Goal: Information Seeking & Learning: Learn about a topic

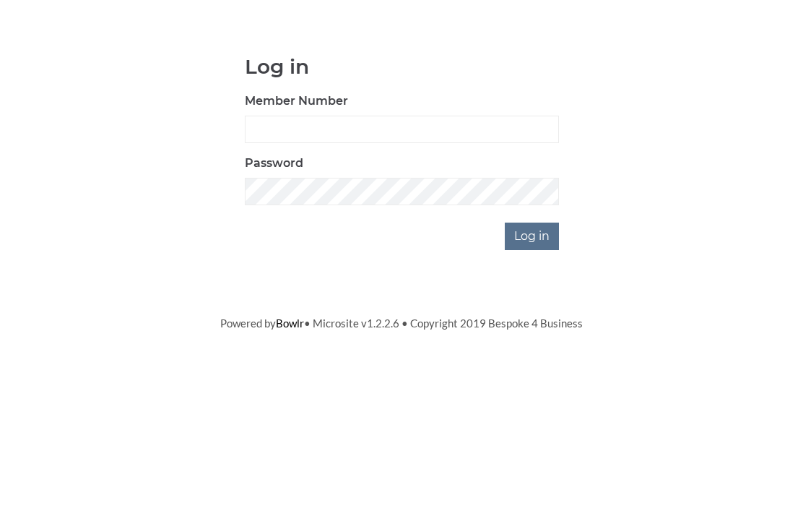
scroll to position [108, 0]
type input "0948"
click at [533, 331] on input "Log in" at bounding box center [532, 344] width 54 height 27
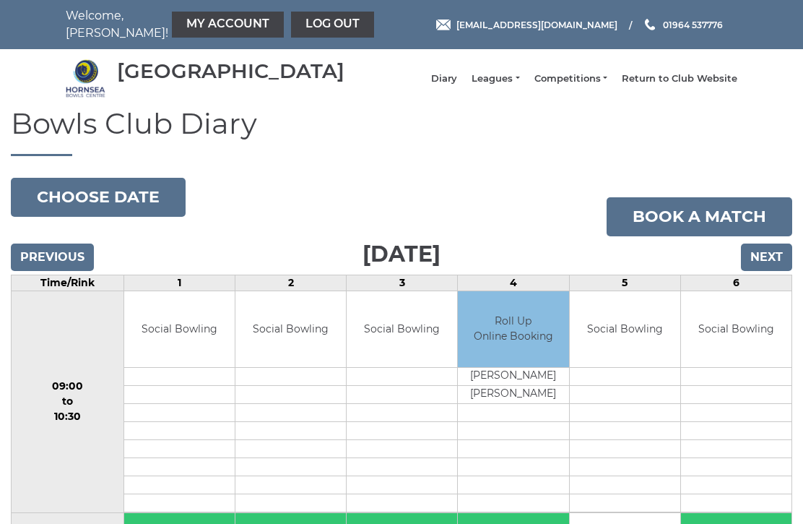
click at [602, 82] on link "Competitions" at bounding box center [571, 78] width 73 height 13
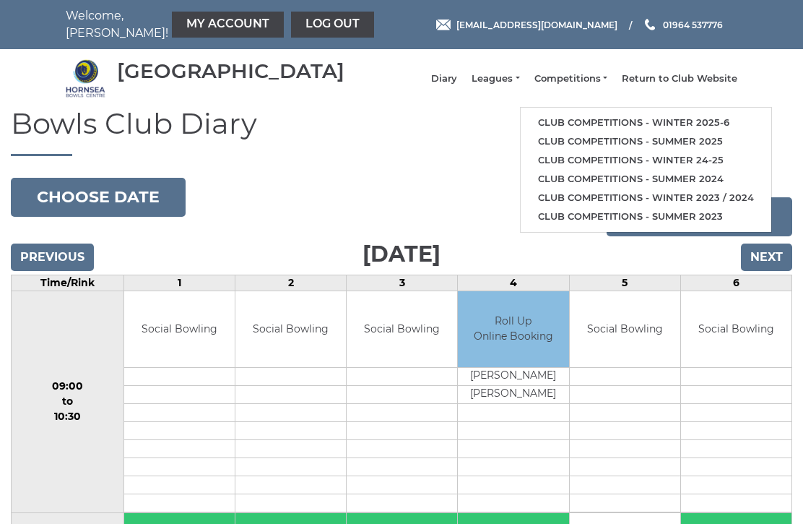
click at [610, 127] on link "Club competitions - Winter 2025-6" at bounding box center [646, 122] width 251 height 19
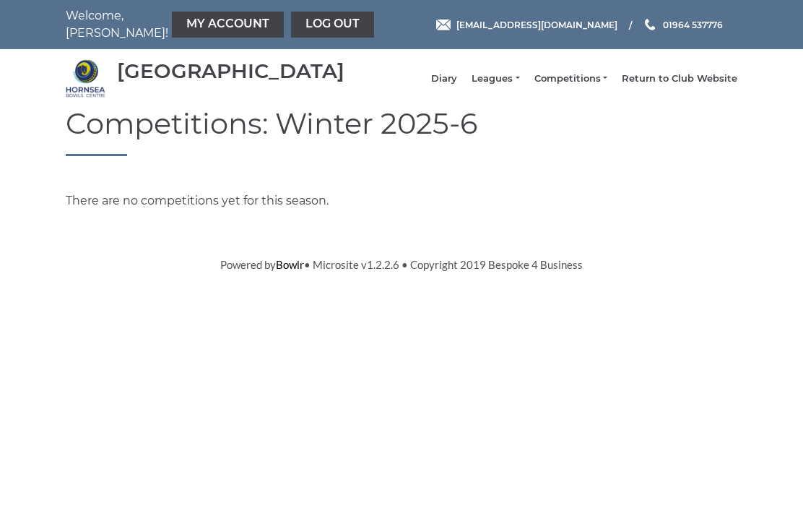
click at [512, 85] on link "Leagues" at bounding box center [496, 78] width 48 height 13
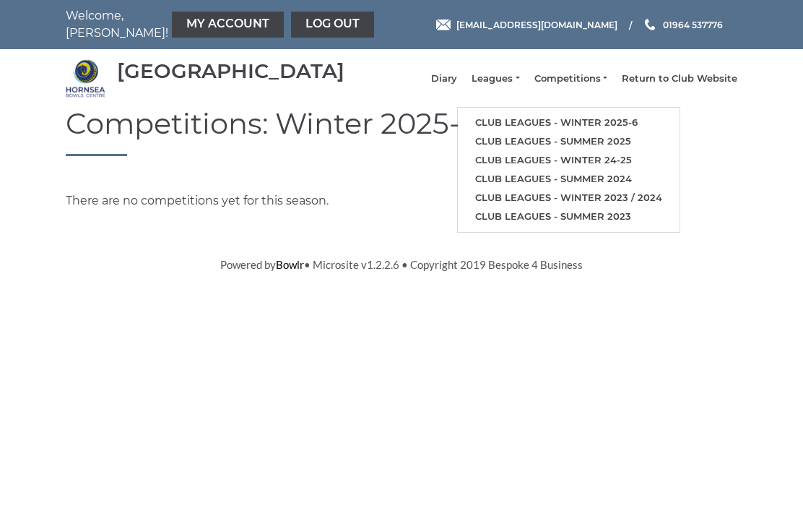
click at [545, 127] on link "Club leagues - Winter 2025-6" at bounding box center [569, 122] width 222 height 19
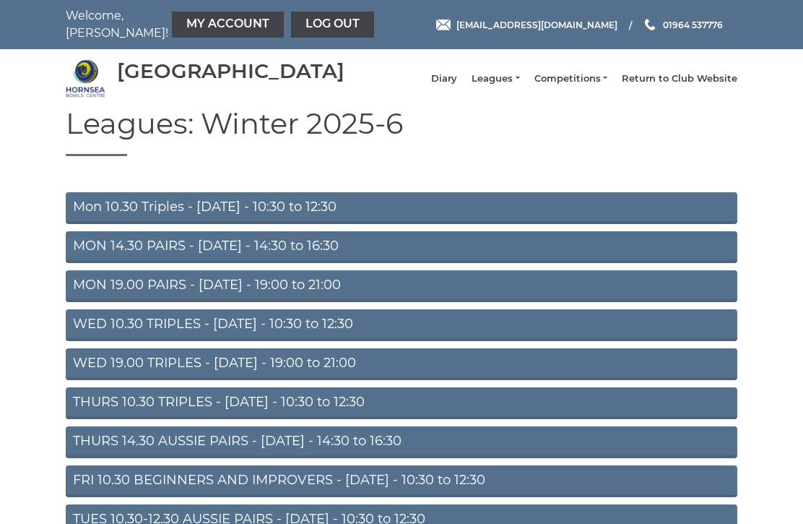
click at [202, 415] on link "THURS 10.30 TRIPLES - [DATE] - 10:30 to 12:30" at bounding box center [402, 403] width 672 height 32
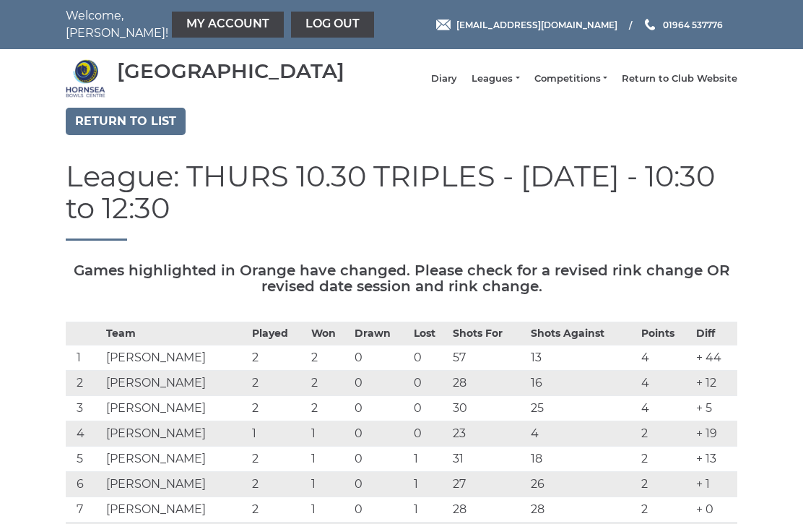
click at [509, 85] on link "Leagues" at bounding box center [496, 78] width 48 height 13
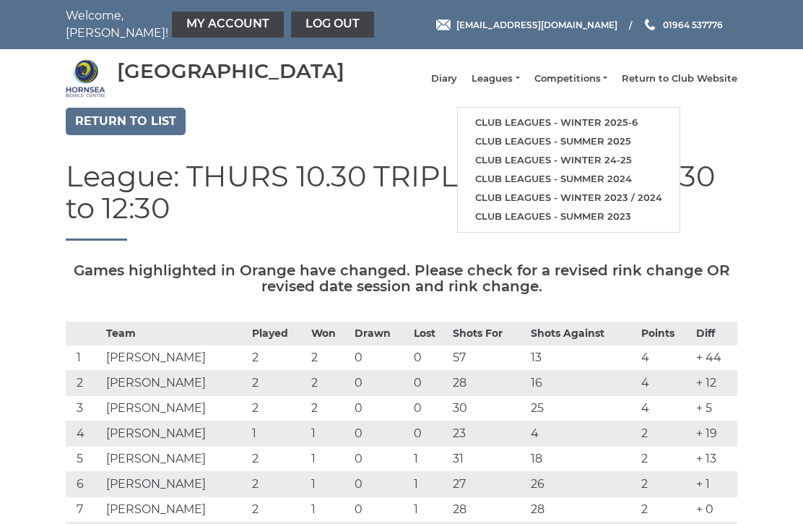
click at [541, 130] on link "Club leagues - Winter 2025-6" at bounding box center [569, 122] width 222 height 19
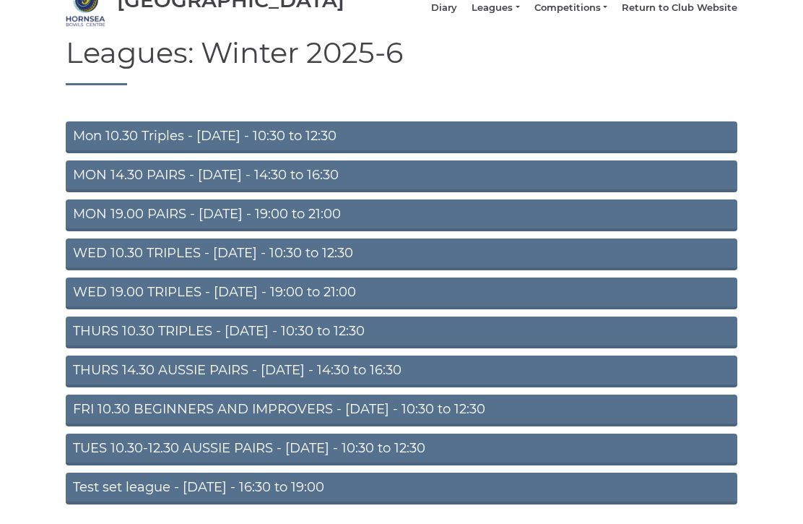
scroll to position [72, 0]
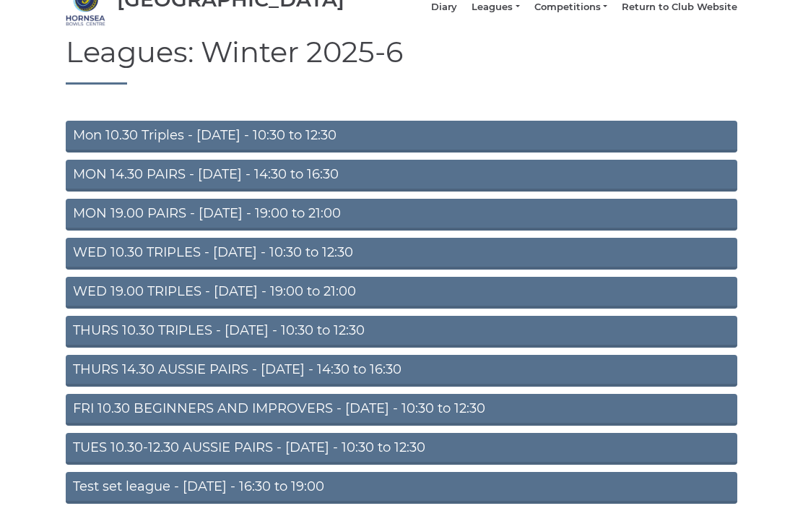
click at [251, 420] on link "FRI 10.30 BEGINNERS AND IMPROVERS - Friday - 10:30 to 12:30" at bounding box center [402, 410] width 672 height 32
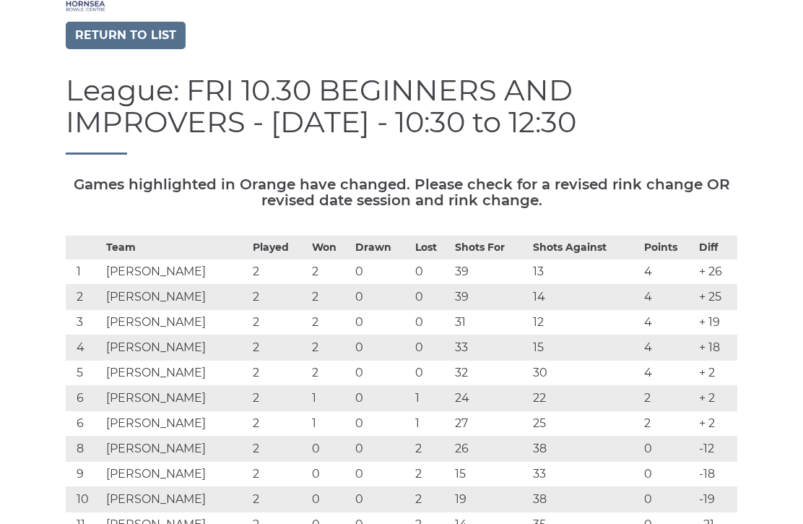
scroll to position [88, 0]
